Goal: Task Accomplishment & Management: Complete application form

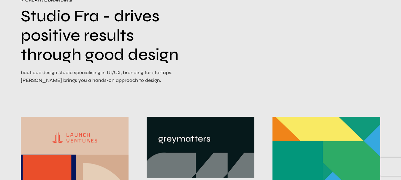
scroll to position [51, 0]
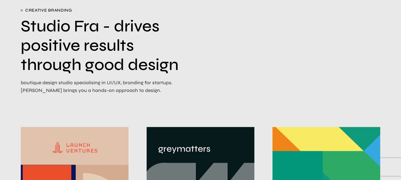
click at [153, 75] on div "creative branding Studio Fra - drives positive results through good design bout…" at bounding box center [102, 54] width 162 height 95
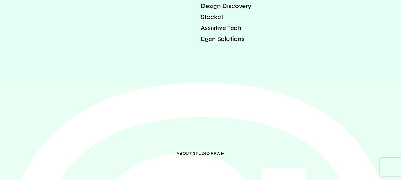
scroll to position [1190, 0]
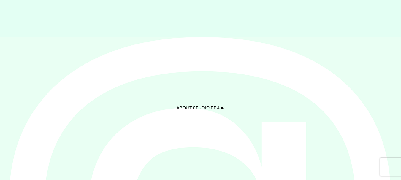
click at [194, 108] on span "about Studio Fra ▶︎" at bounding box center [201, 109] width 48 height 10
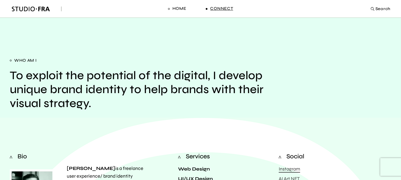
click at [210, 8] on link "Connect" at bounding box center [219, 9] width 27 height 18
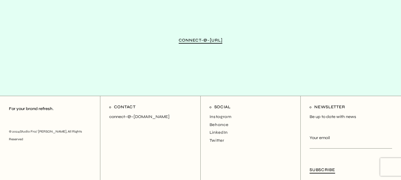
scroll to position [293, 0]
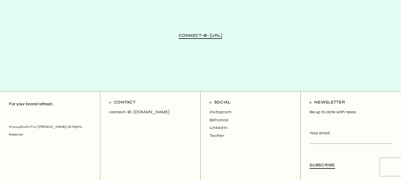
drag, startPoint x: 147, startPoint y: 111, endPoint x: 115, endPoint y: 111, distance: 32.0
click at [115, 111] on p "connect–@–[DOMAIN_NAME]" at bounding box center [150, 112] width 82 height 8
drag, startPoint x: 109, startPoint y: 112, endPoint x: 176, endPoint y: 118, distance: 66.7
click at [176, 118] on div "Contact connect–@–studiofra.com" at bounding box center [150, 135] width 100 height 89
copy p "connect–@–[DOMAIN_NAME]"
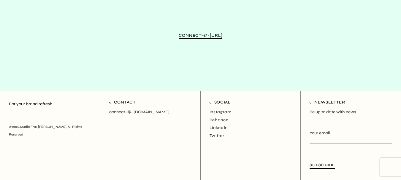
drag, startPoint x: 177, startPoint y: 36, endPoint x: 169, endPoint y: 85, distance: 49.9
click at [169, 85] on div "connect-@-studiofra.com" at bounding box center [200, 36] width 401 height 111
click at [197, 34] on span "connect-@-studiofra.com" at bounding box center [201, 36] width 44 height 10
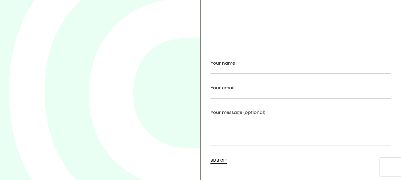
scroll to position [93, 0]
click at [226, 63] on label "Your name" at bounding box center [300, 68] width 180 height 22
click at [226, 65] on input "Your name" at bounding box center [300, 68] width 180 height 7
type input "Shrinidhi Sunder"
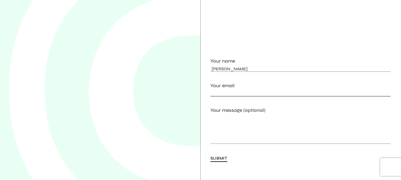
click at [236, 94] on input "Your email" at bounding box center [300, 93] width 180 height 7
type input "shrinidhisunder@yahoo.com"
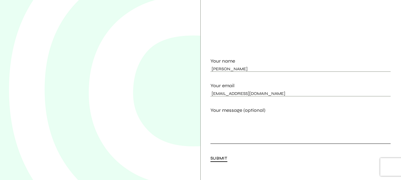
click at [238, 119] on textarea "Your message (optional)" at bounding box center [300, 129] width 180 height 30
paste textarea "Dear Studiofra Team, I hope you're doing well. I'm writing to inquire if there …"
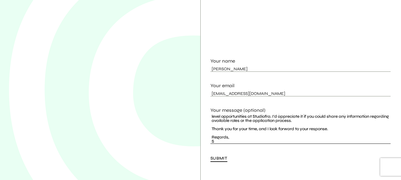
scroll to position [22, 0]
type textarea "Dear Studiofra Team, I hope you're doing well. I'm writing to inquire if there …"
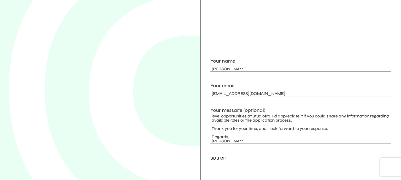
click at [223, 157] on span "Submit" at bounding box center [218, 159] width 17 height 10
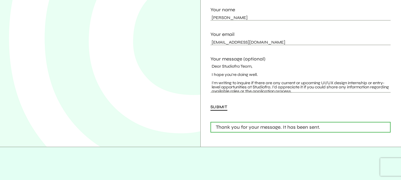
scroll to position [152, 0]
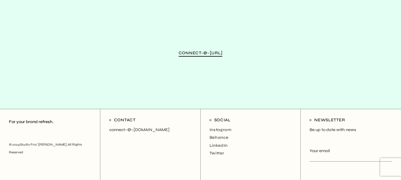
scroll to position [293, 0]
